Goal: Communication & Community: Answer question/provide support

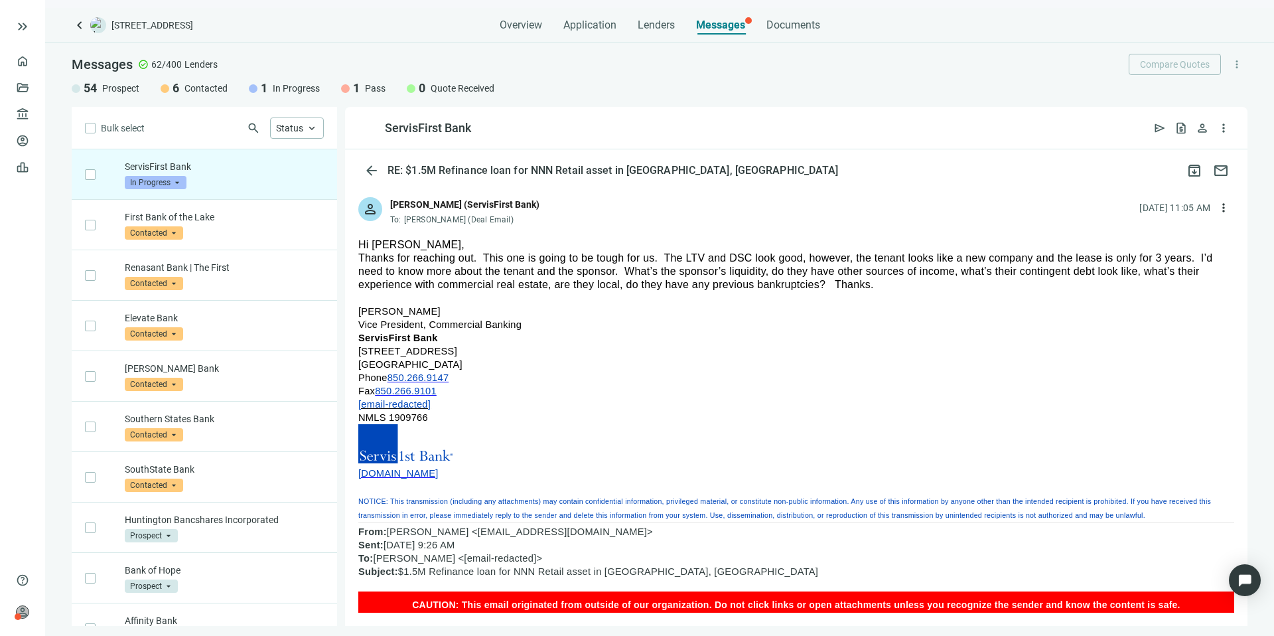
drag, startPoint x: 893, startPoint y: 289, endPoint x: 359, endPoint y: 242, distance: 536.3
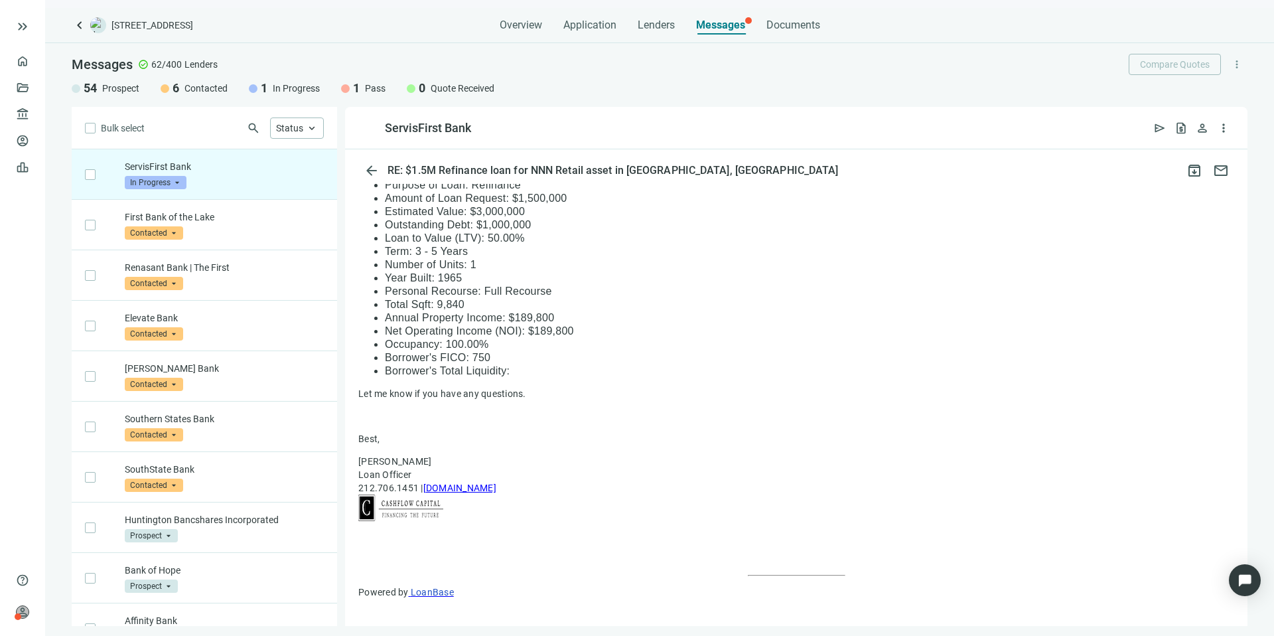
scroll to position [643, 0]
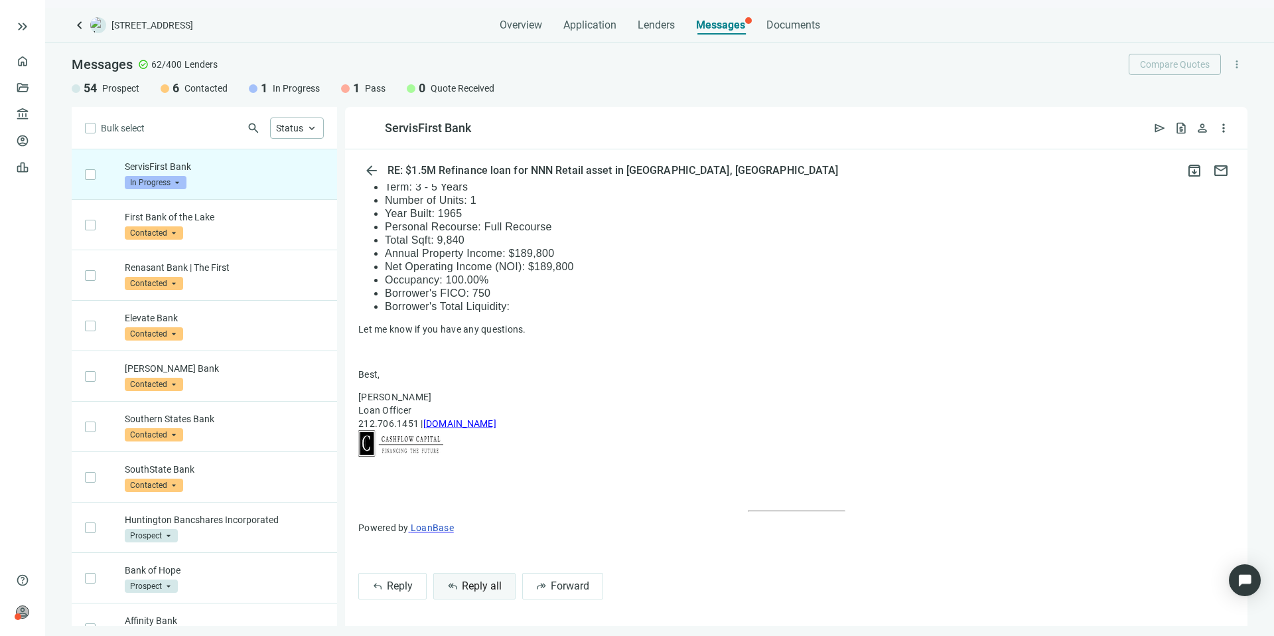
click at [484, 581] on span "Reply all" at bounding box center [482, 585] width 40 height 13
type textarea "**********"
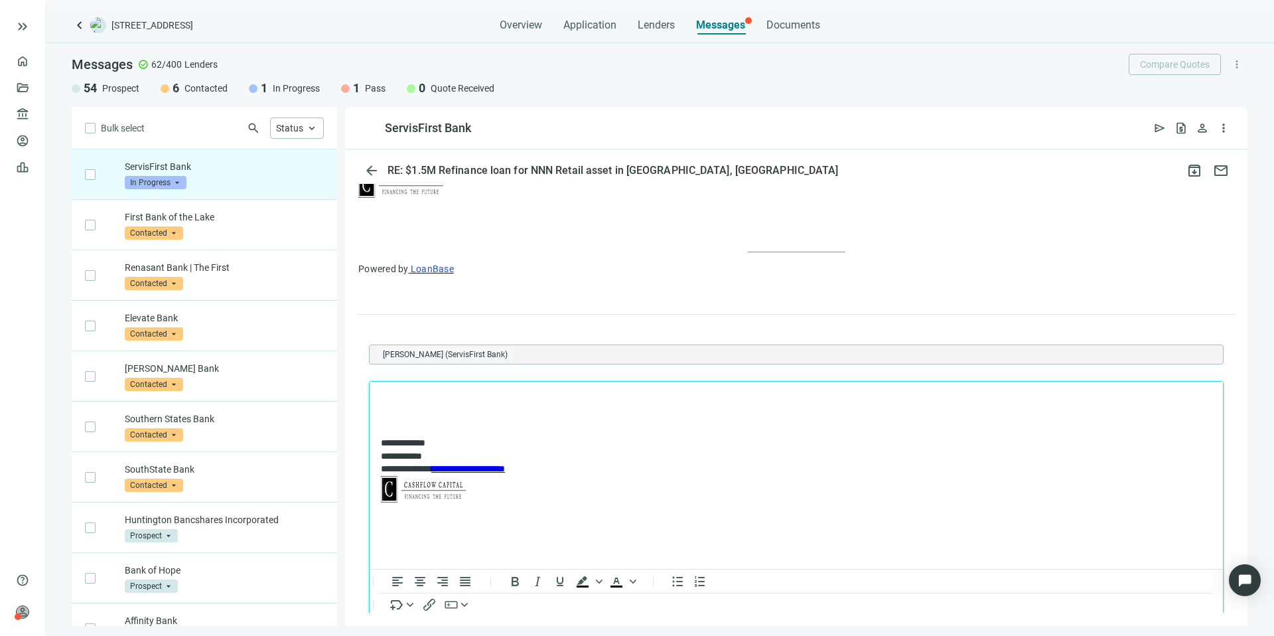
scroll to position [0, 0]
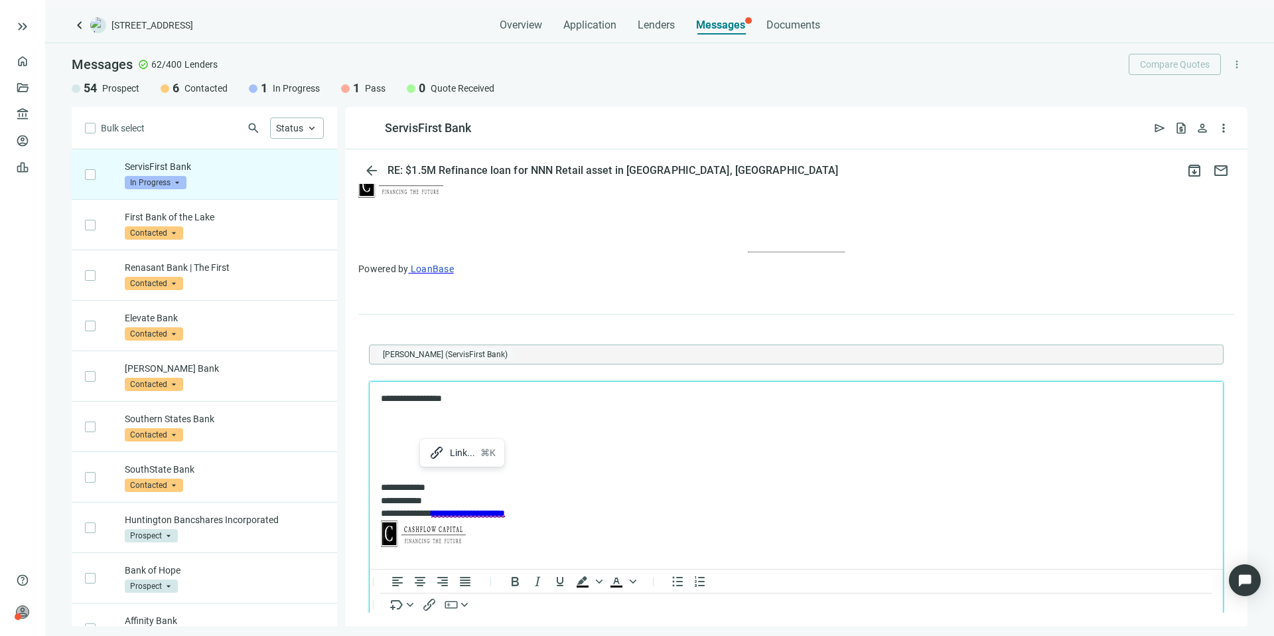
click at [405, 437] on p "Rich Text Area. Press ALT-0 for help." at bounding box center [796, 442] width 831 height 13
click at [425, 455] on icon at bounding box center [421, 451] width 16 height 16
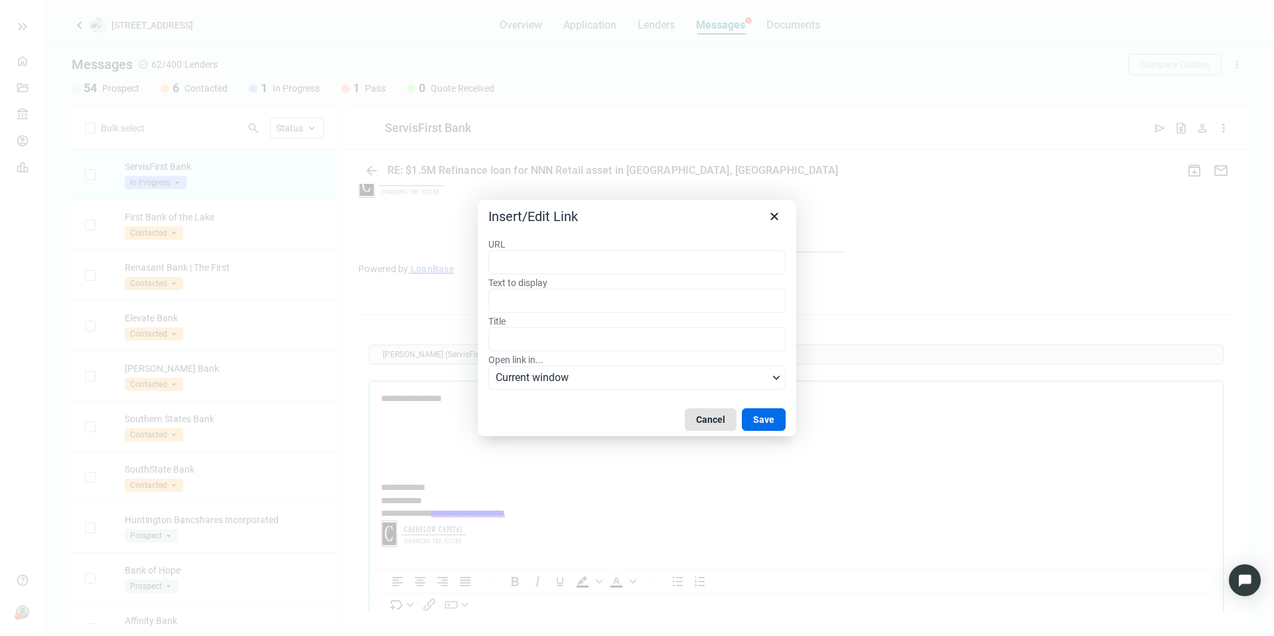
click at [696, 419] on button "Cancel" at bounding box center [711, 419] width 52 height 23
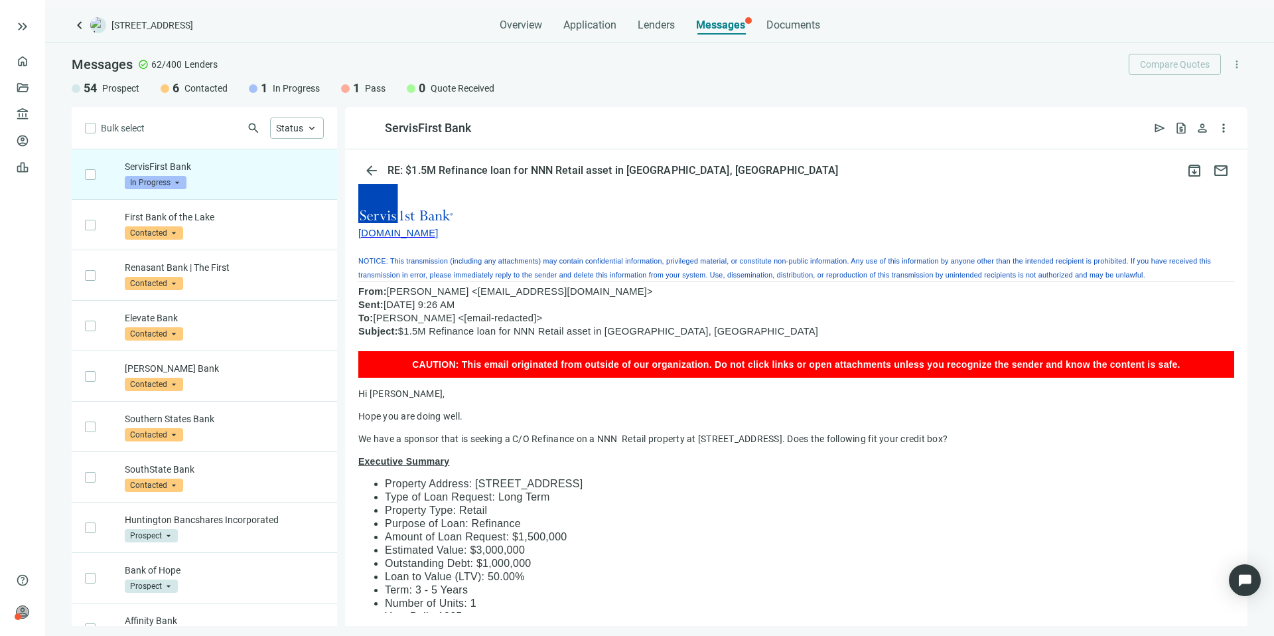
scroll to position [13, 0]
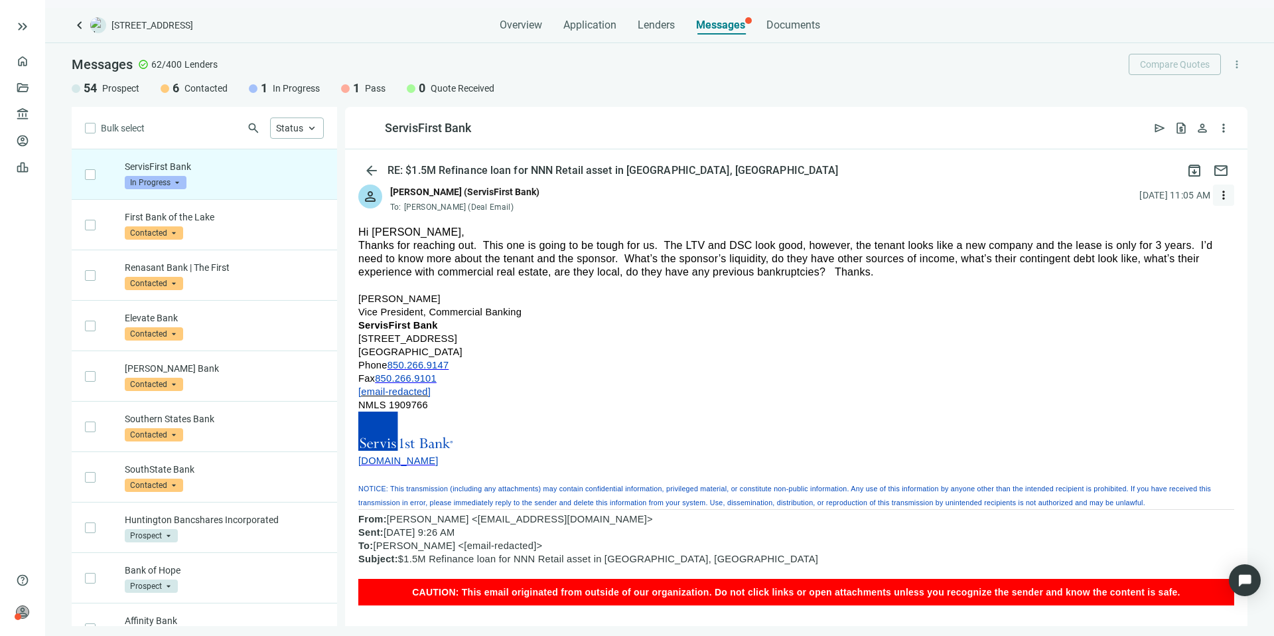
click at [1217, 194] on span "more_vert" at bounding box center [1223, 194] width 13 height 13
click at [910, 282] on p at bounding box center [796, 285] width 876 height 13
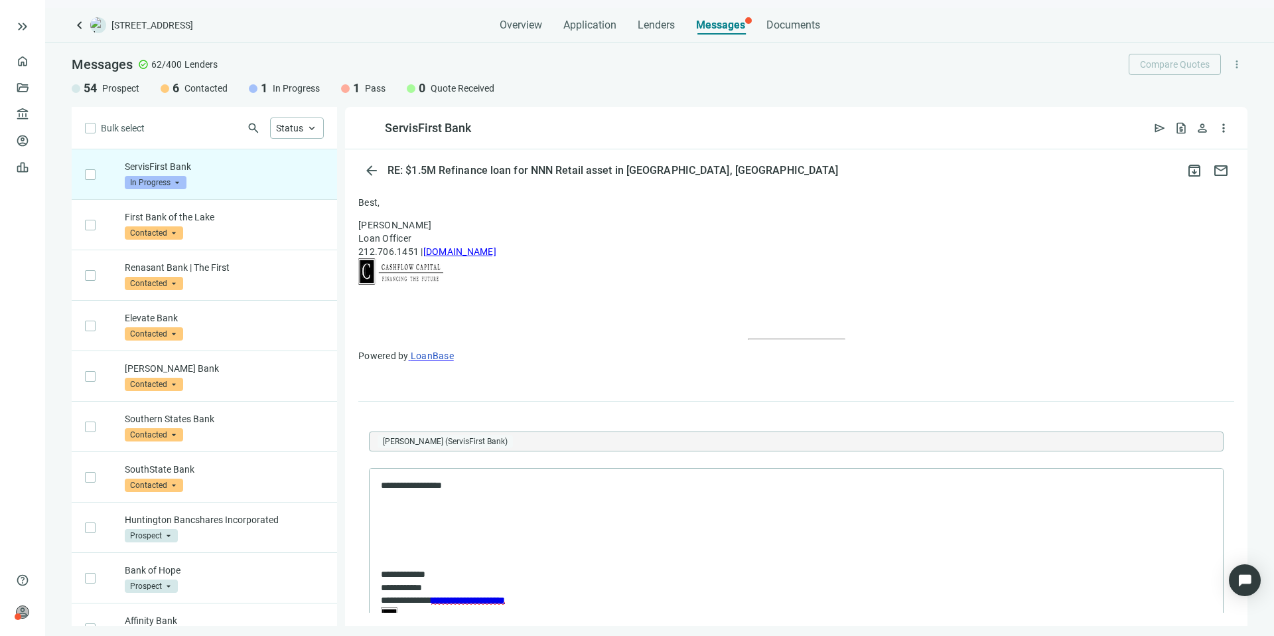
scroll to position [973, 0]
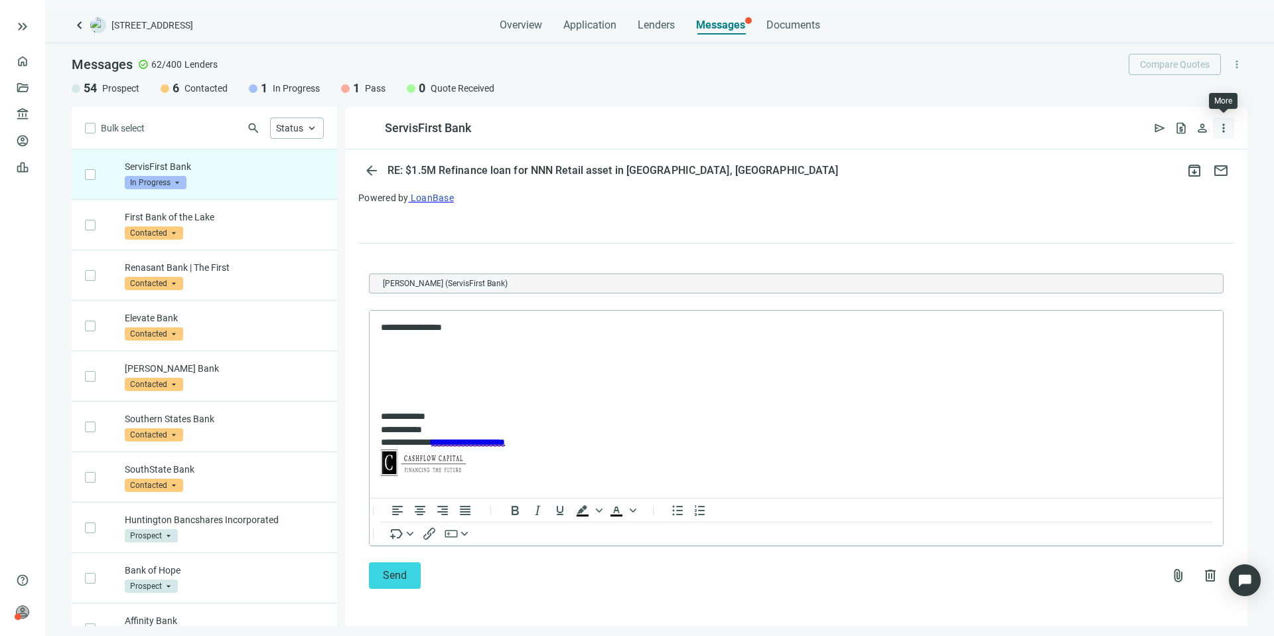
click at [1226, 129] on span "more_vert" at bounding box center [1223, 127] width 13 height 13
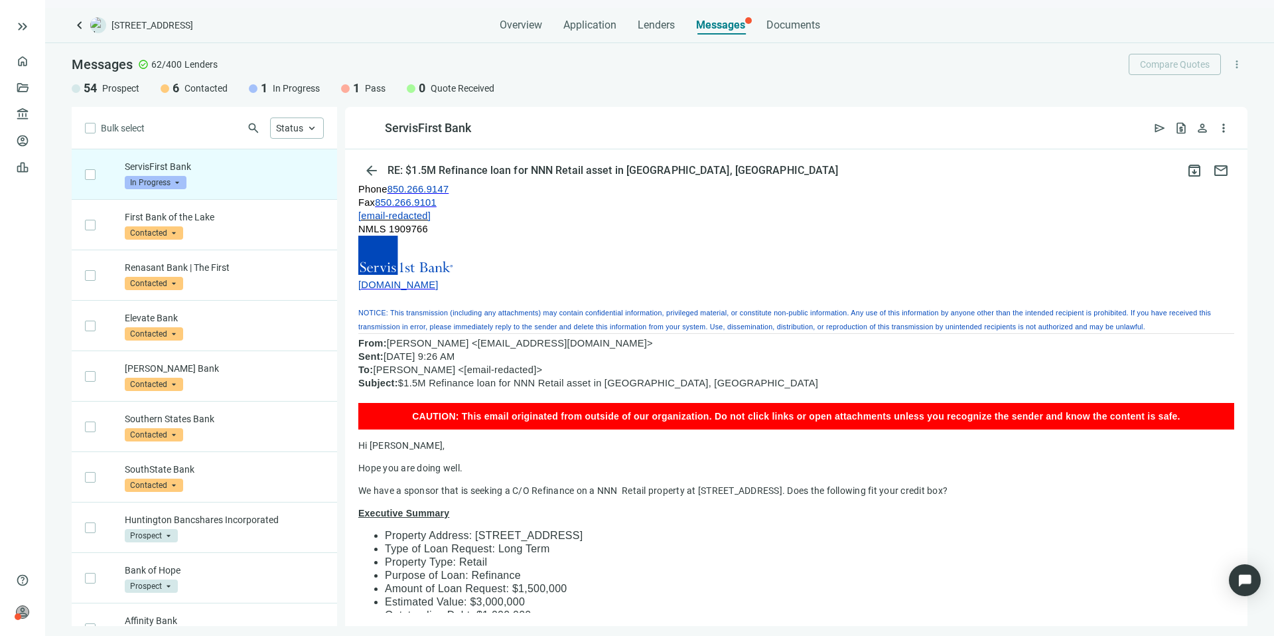
scroll to position [0, 0]
